Goal: Task Accomplishment & Management: Complete application form

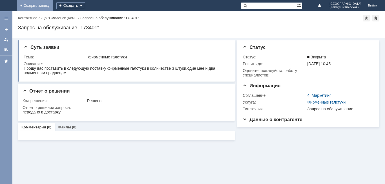
click at [53, 4] on link "+ Создать заявку" at bounding box center [35, 5] width 36 height 11
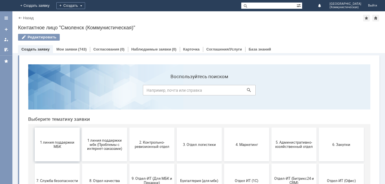
click at [50, 151] on button "1 линия поддержки МБК" at bounding box center [57, 145] width 45 height 34
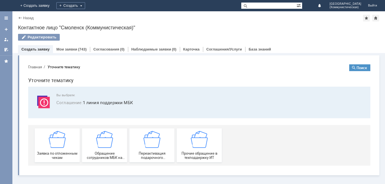
click at [50, 151] on span "Заявка по отложенным чекам" at bounding box center [57, 155] width 42 height 8
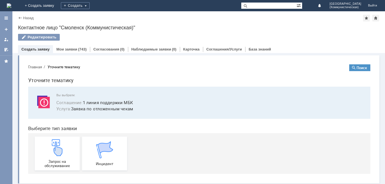
click at [50, 151] on img at bounding box center [57, 147] width 17 height 17
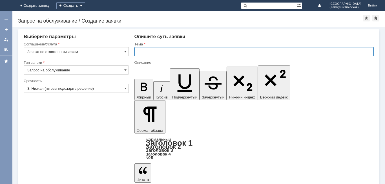
click at [137, 52] on input "text" at bounding box center [255, 51] width 240 height 9
type input "удалить чек"
